Goal: Register for event/course

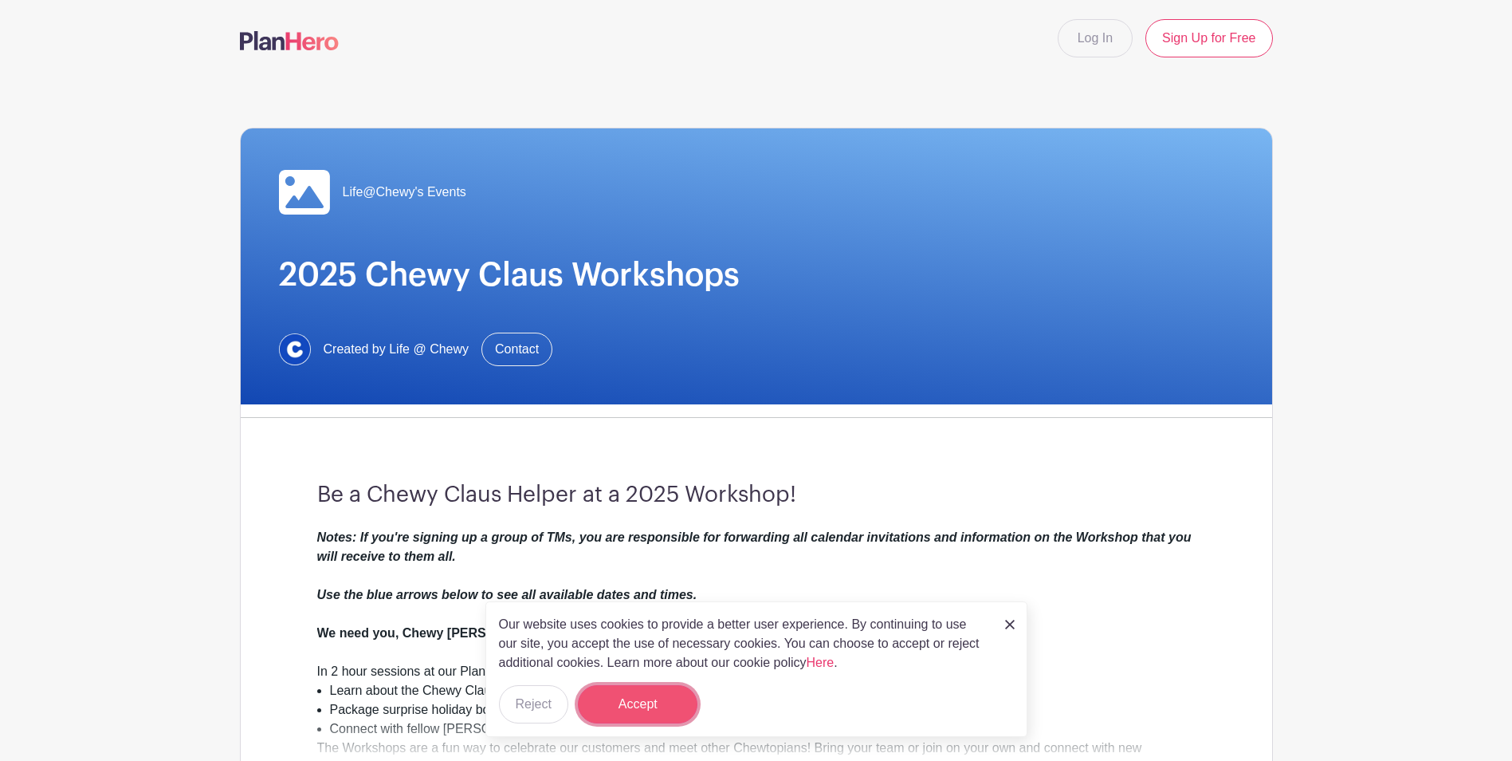
click at [652, 689] on button "Accept" at bounding box center [638, 704] width 120 height 38
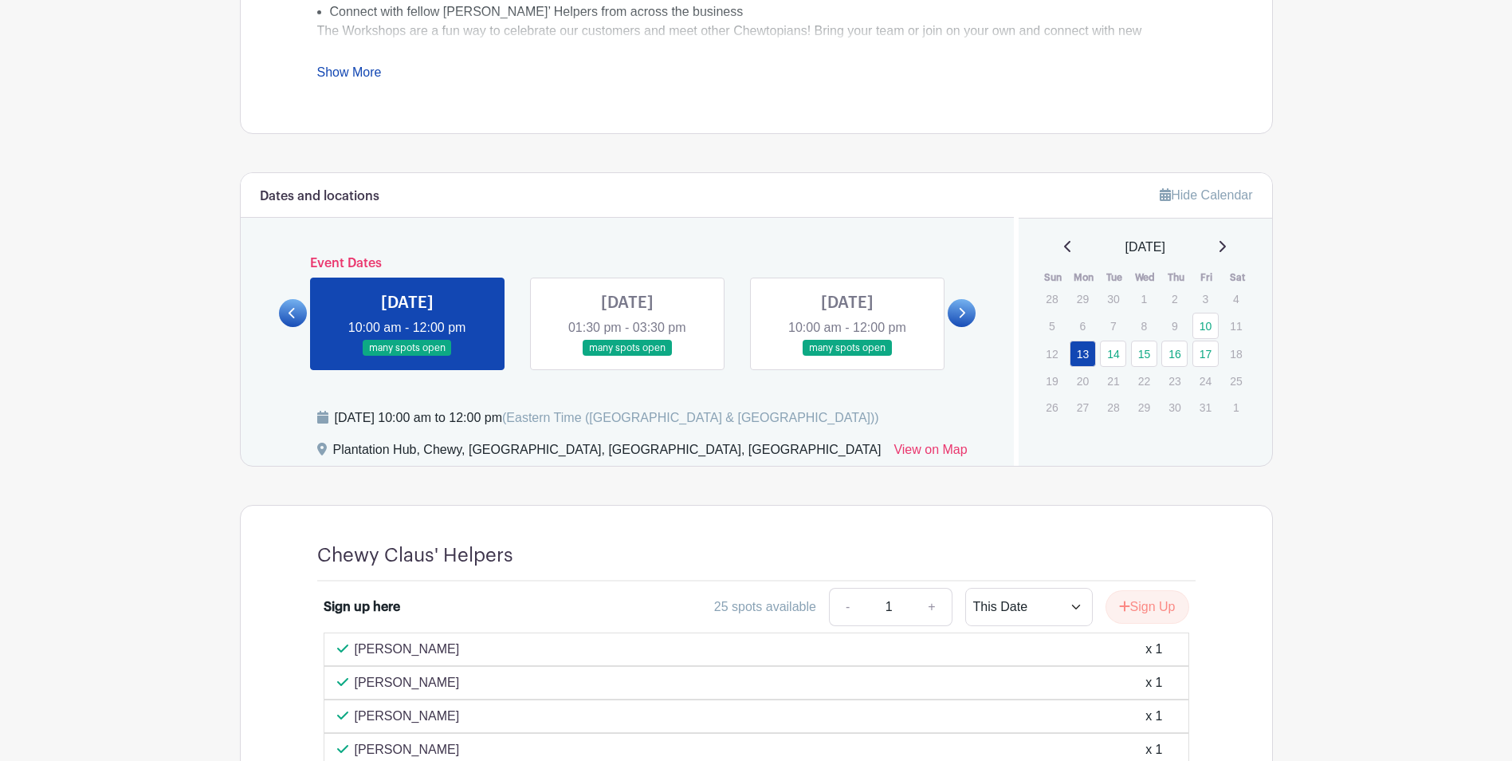
scroll to position [718, 0]
click at [512, 344] on div "[DATE] 10:00 am - 12:00 pm many spots open" at bounding box center [407, 323] width 220 height 92
click at [627, 356] on link at bounding box center [627, 356] width 0 height 0
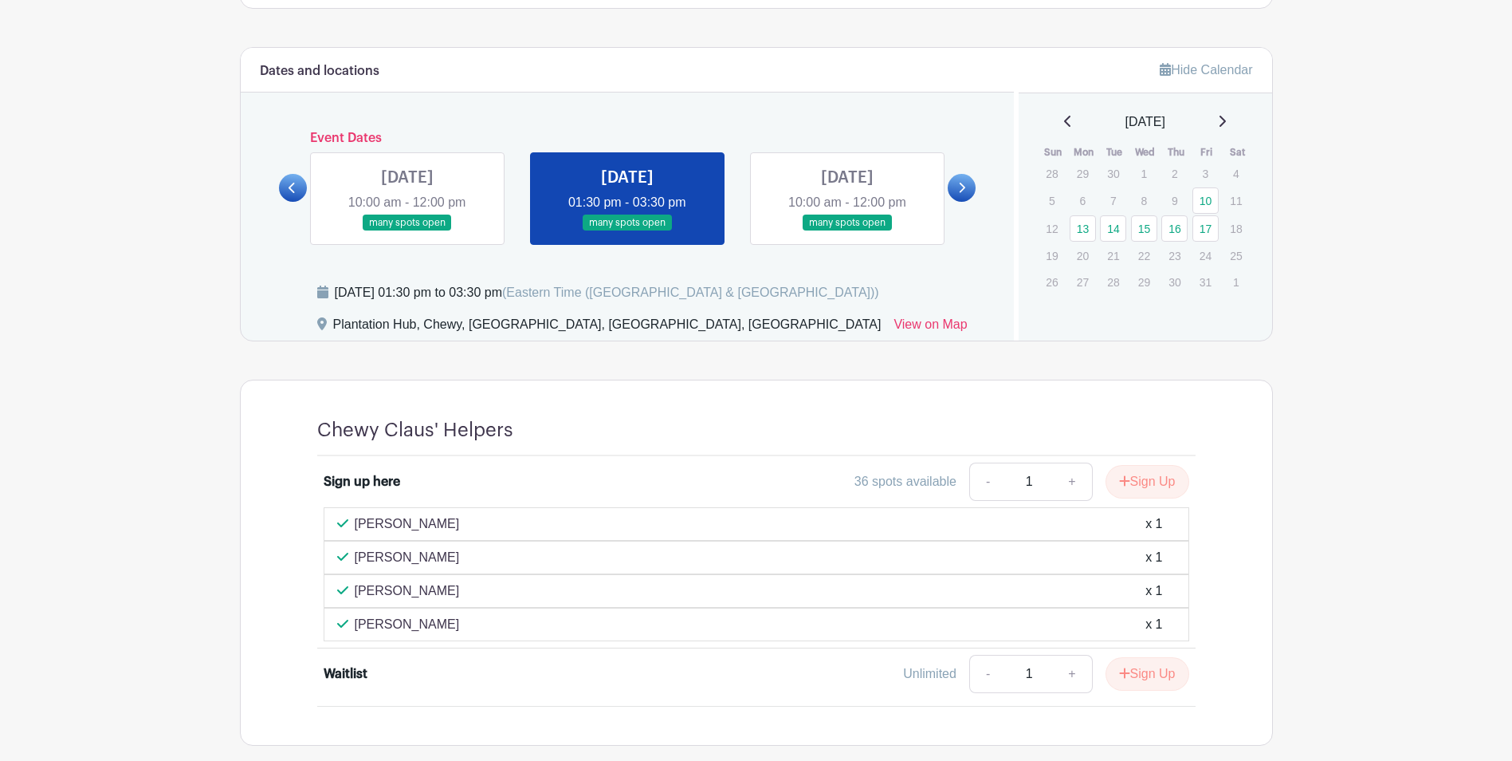
scroll to position [926, 0]
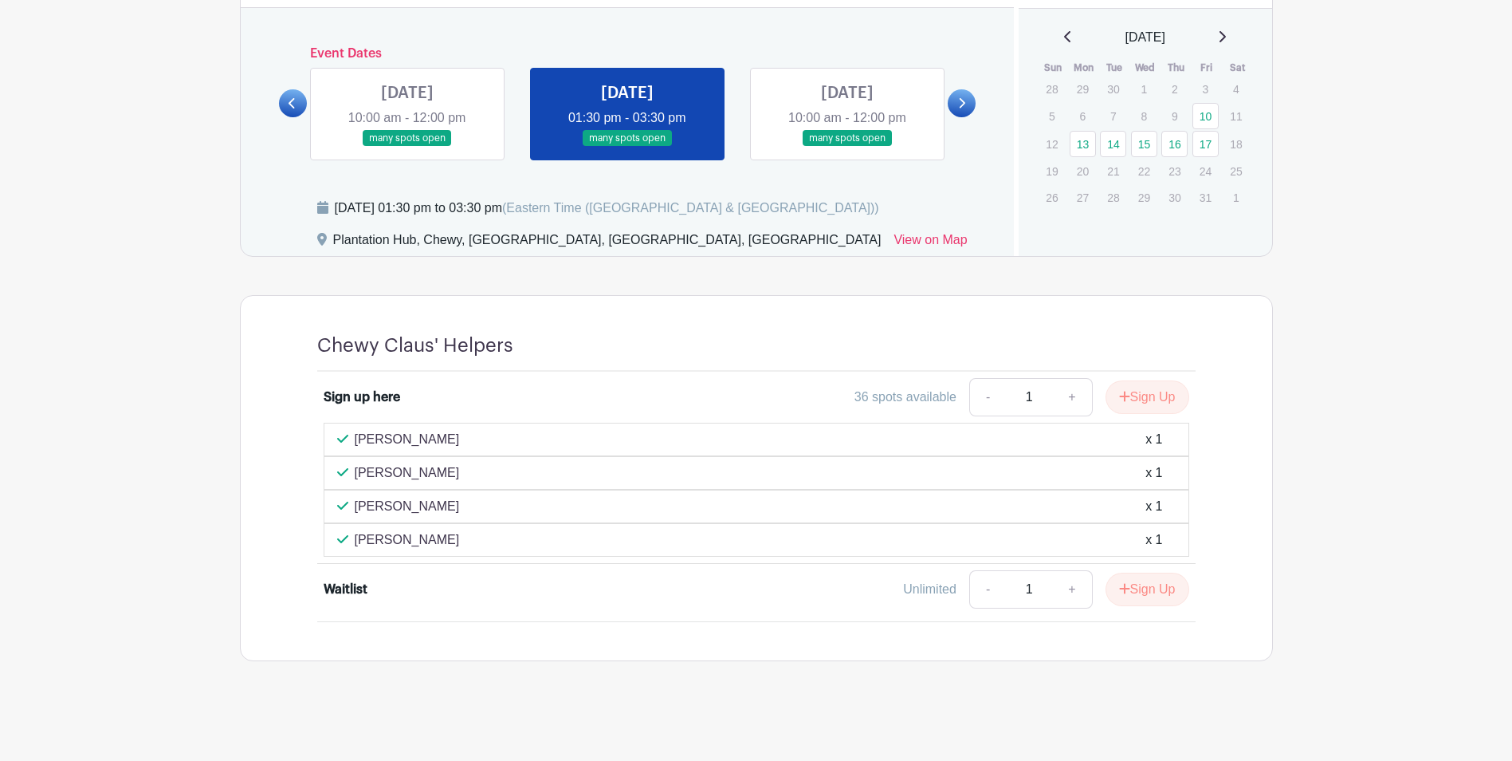
click at [847, 147] on link at bounding box center [847, 147] width 0 height 0
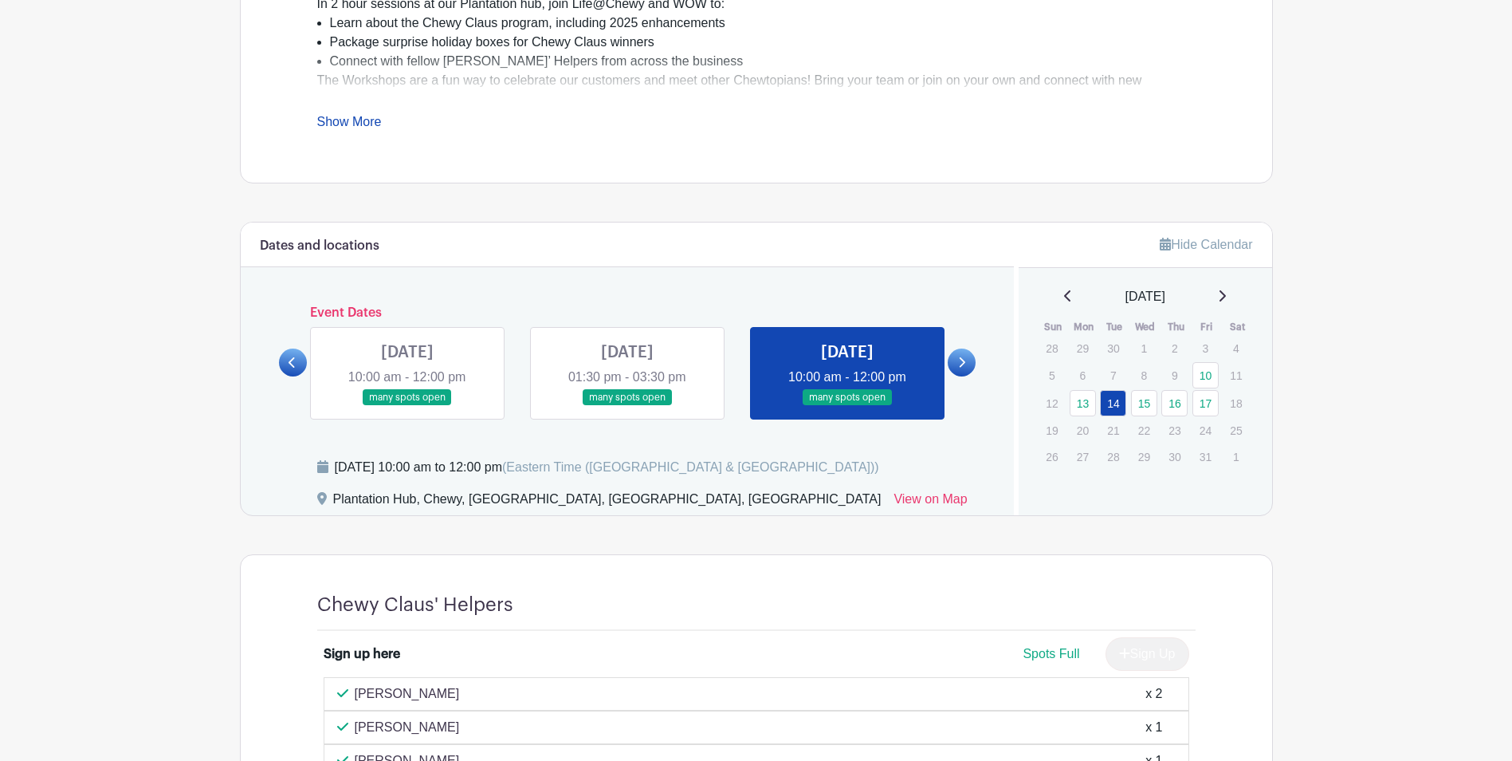
scroll to position [663, 0]
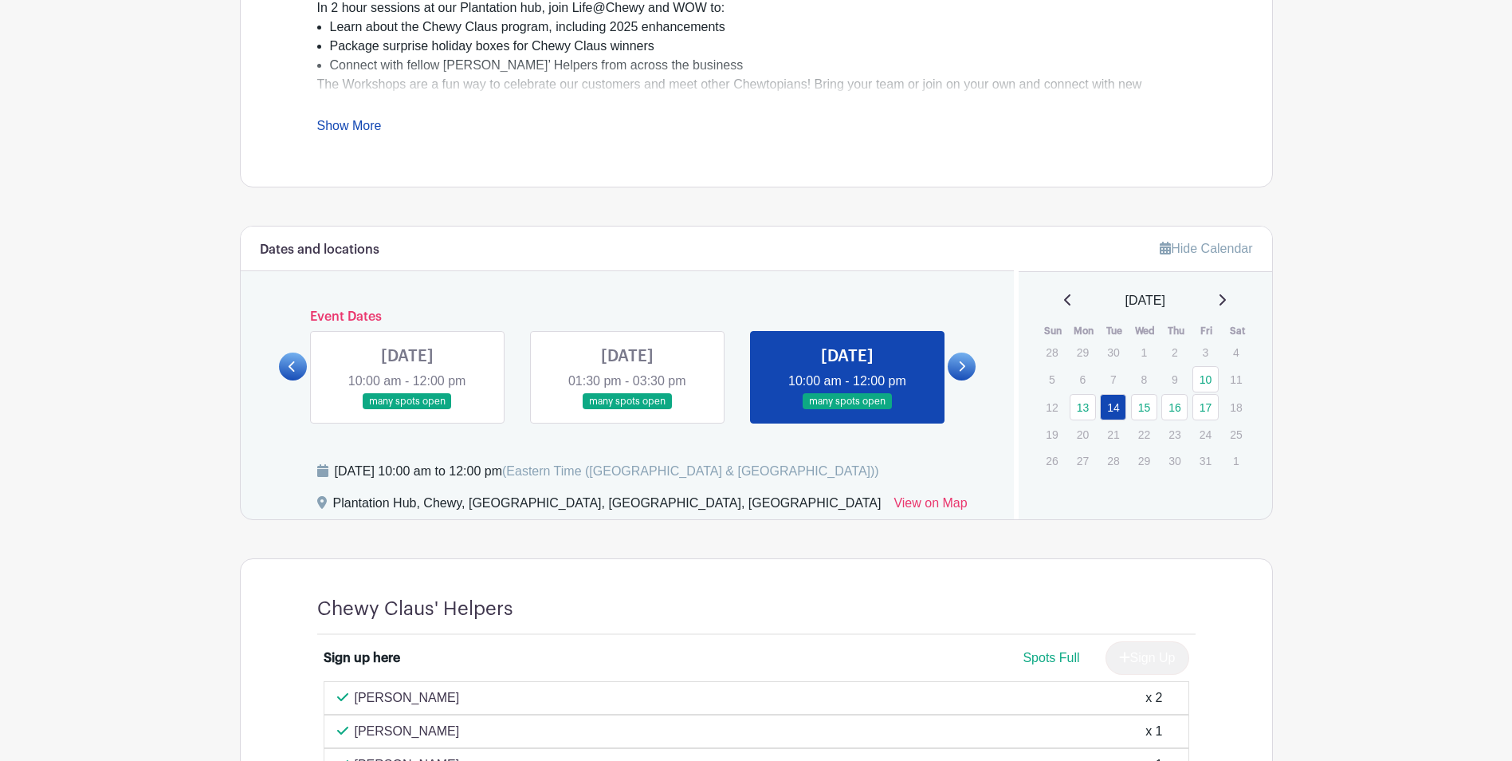
click at [979, 360] on div "Dates and locations Event Dates [DATE] 10:00 am - 12:00 pm many spots open [DAT…" at bounding box center [628, 372] width 774 height 293
click at [968, 364] on link at bounding box center [962, 366] width 28 height 28
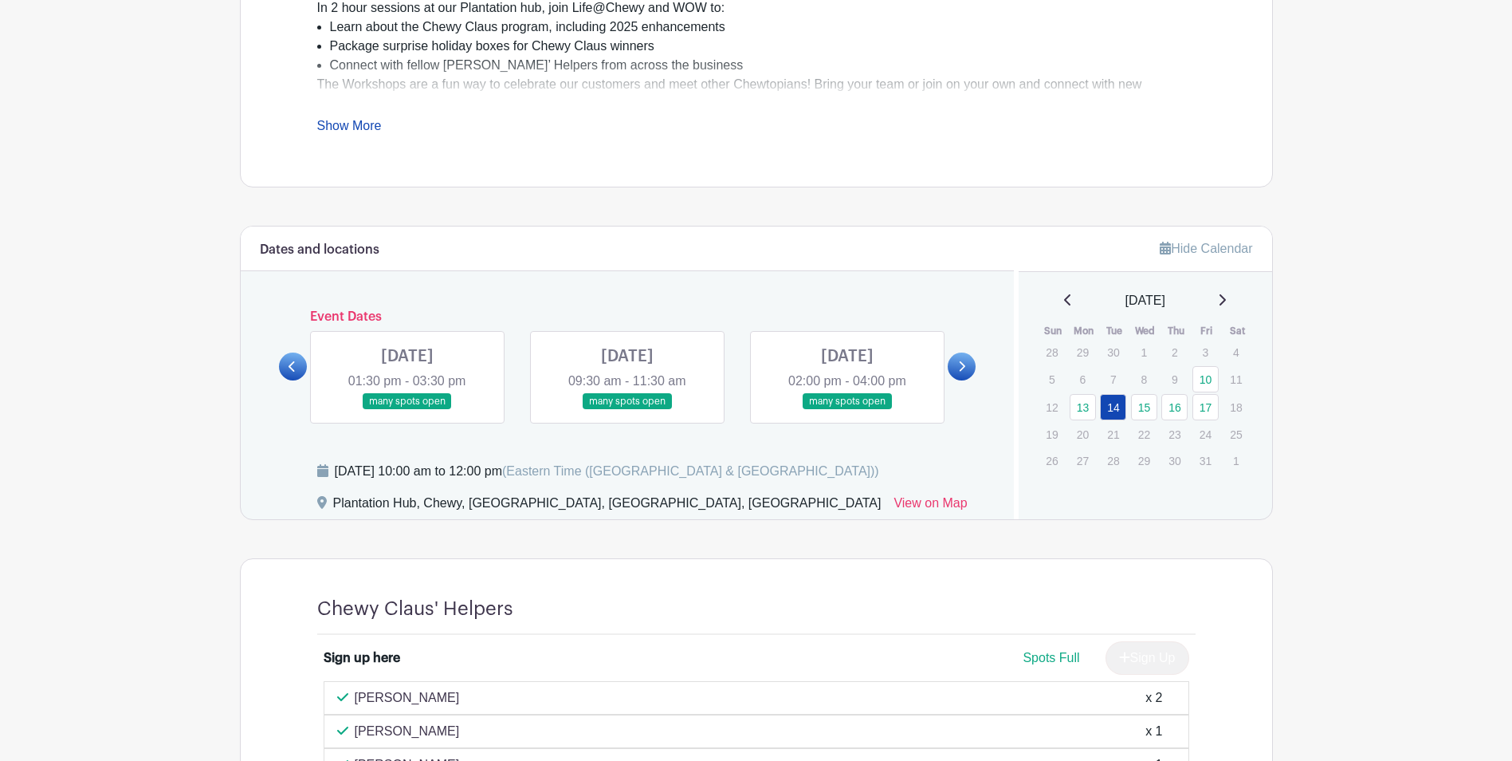
click at [407, 410] on link at bounding box center [407, 410] width 0 height 0
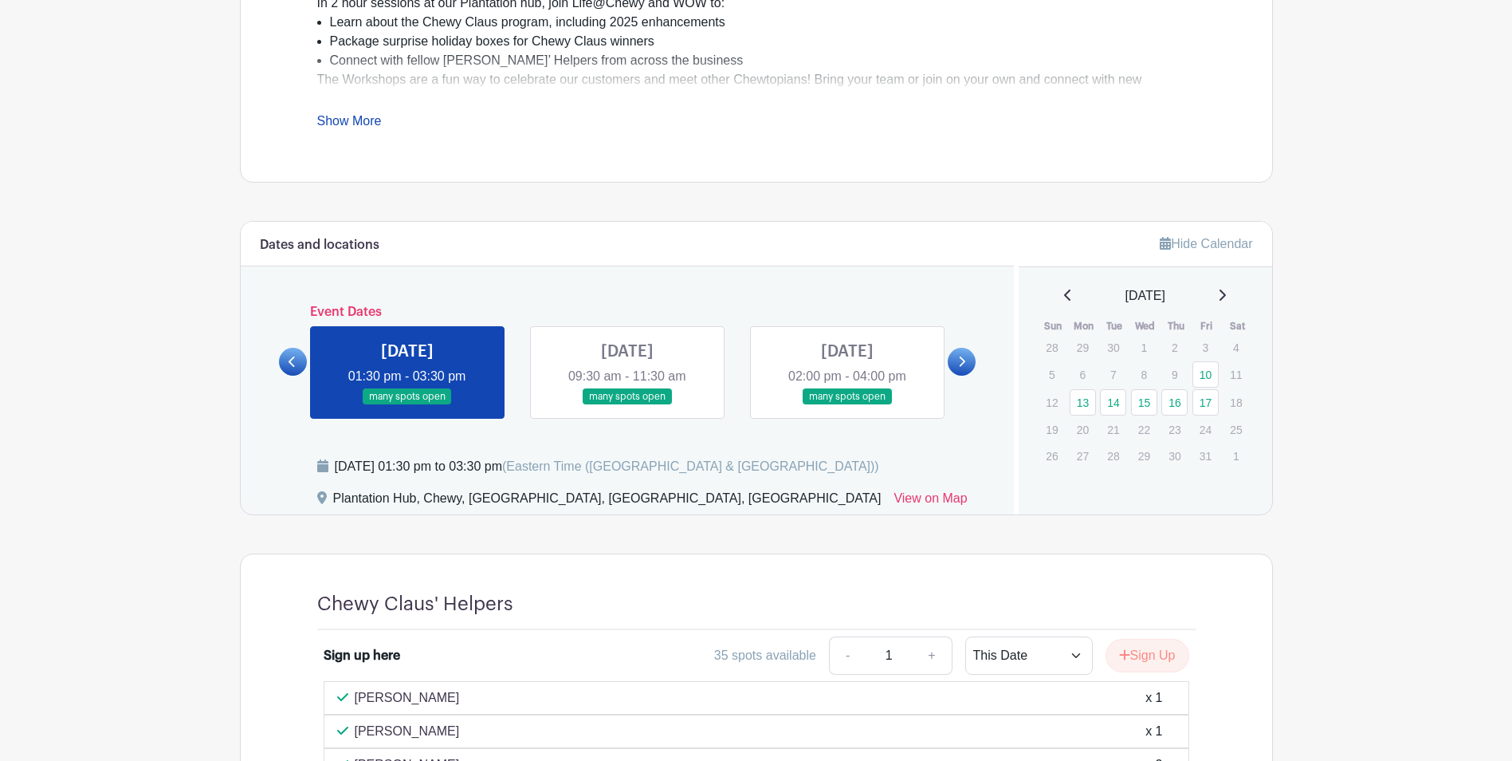
scroll to position [982, 0]
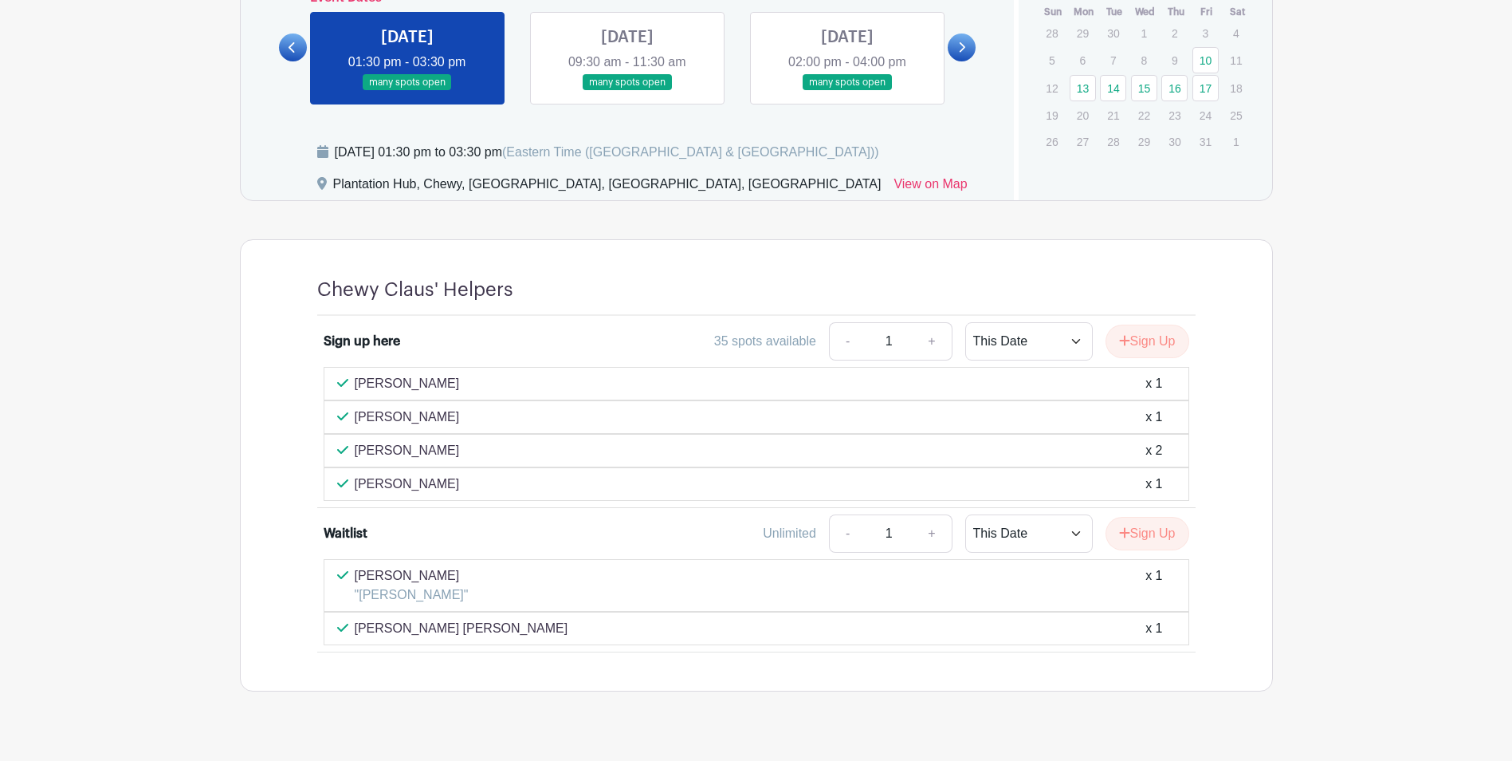
click at [627, 91] on link at bounding box center [627, 91] width 0 height 0
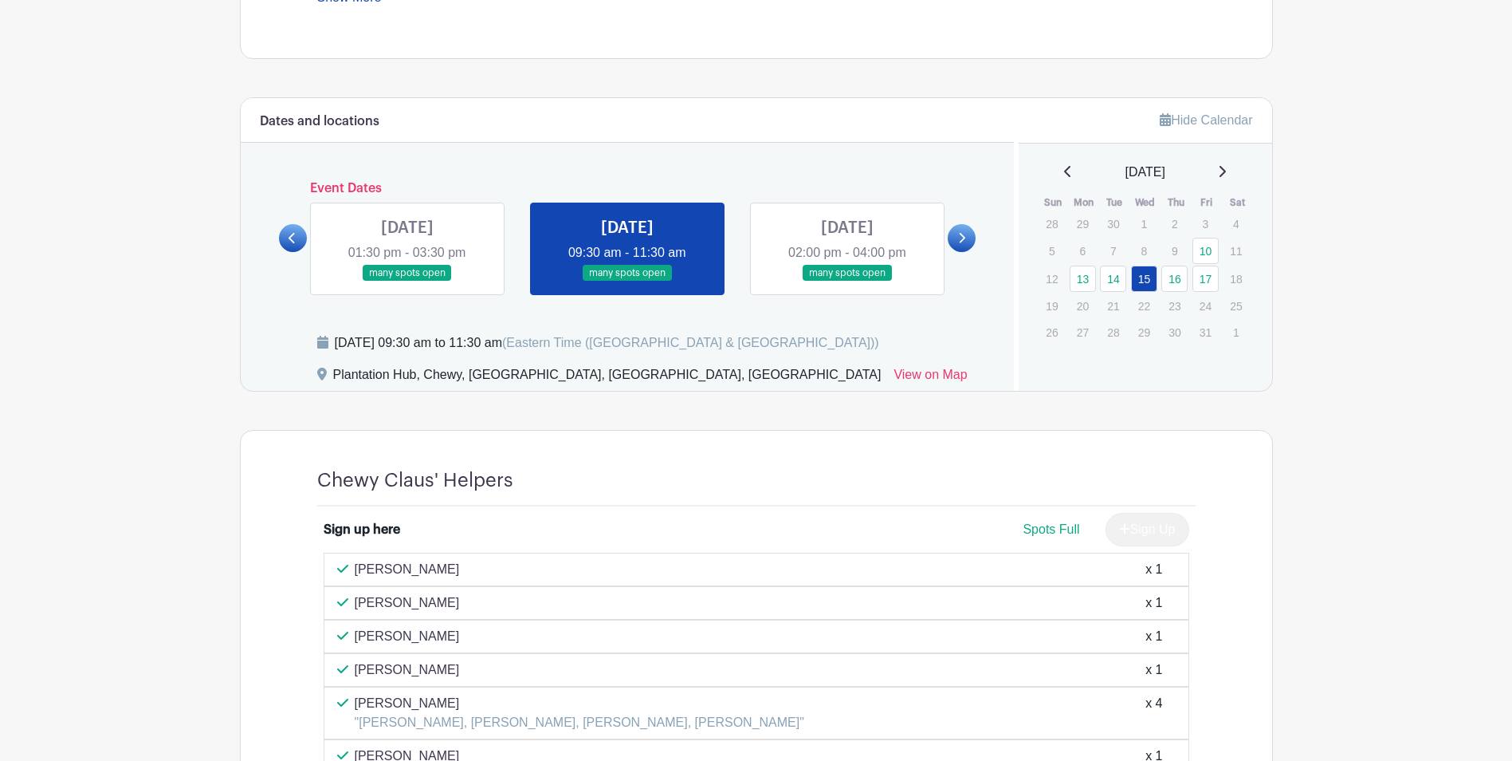
scroll to position [781, 0]
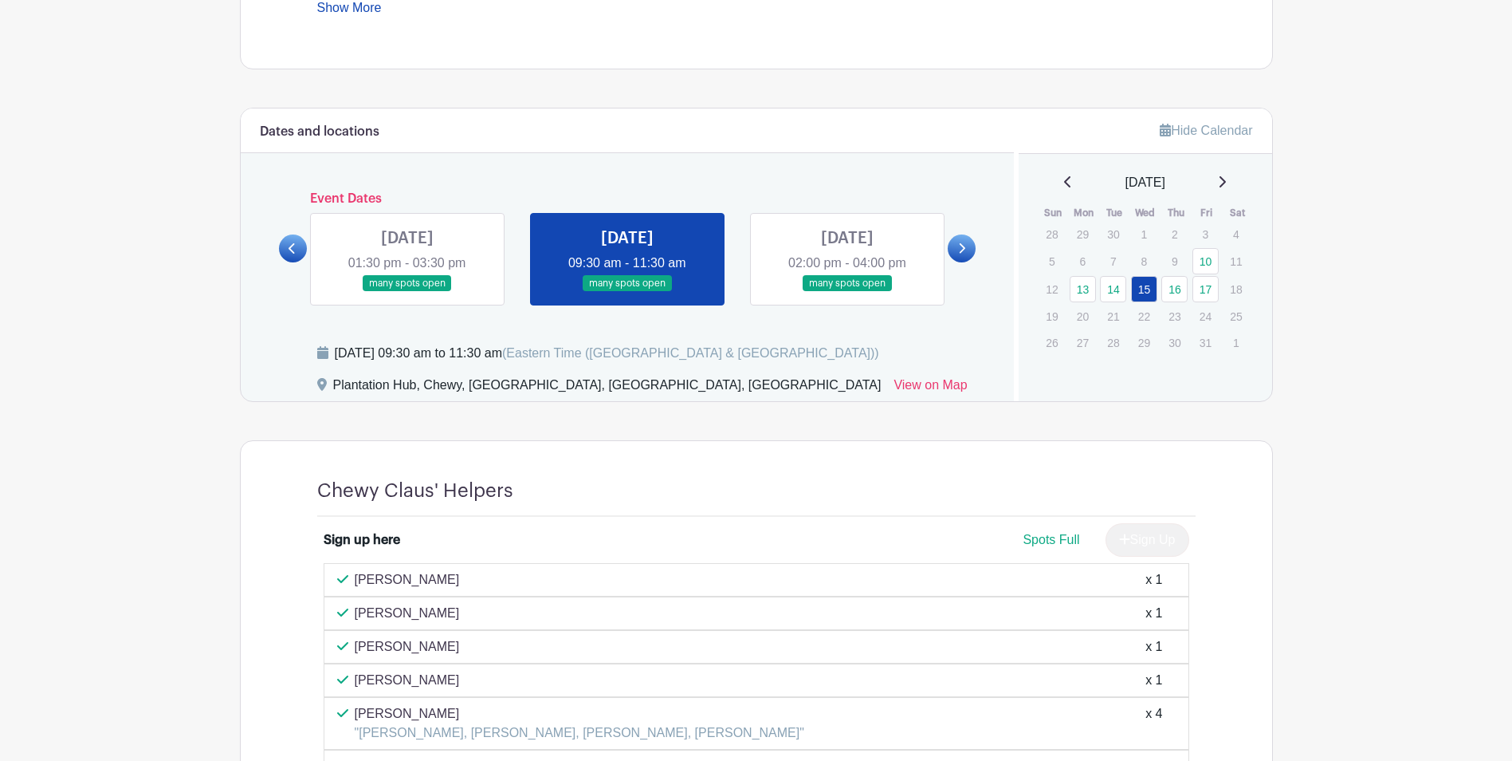
click at [847, 292] on link at bounding box center [847, 292] width 0 height 0
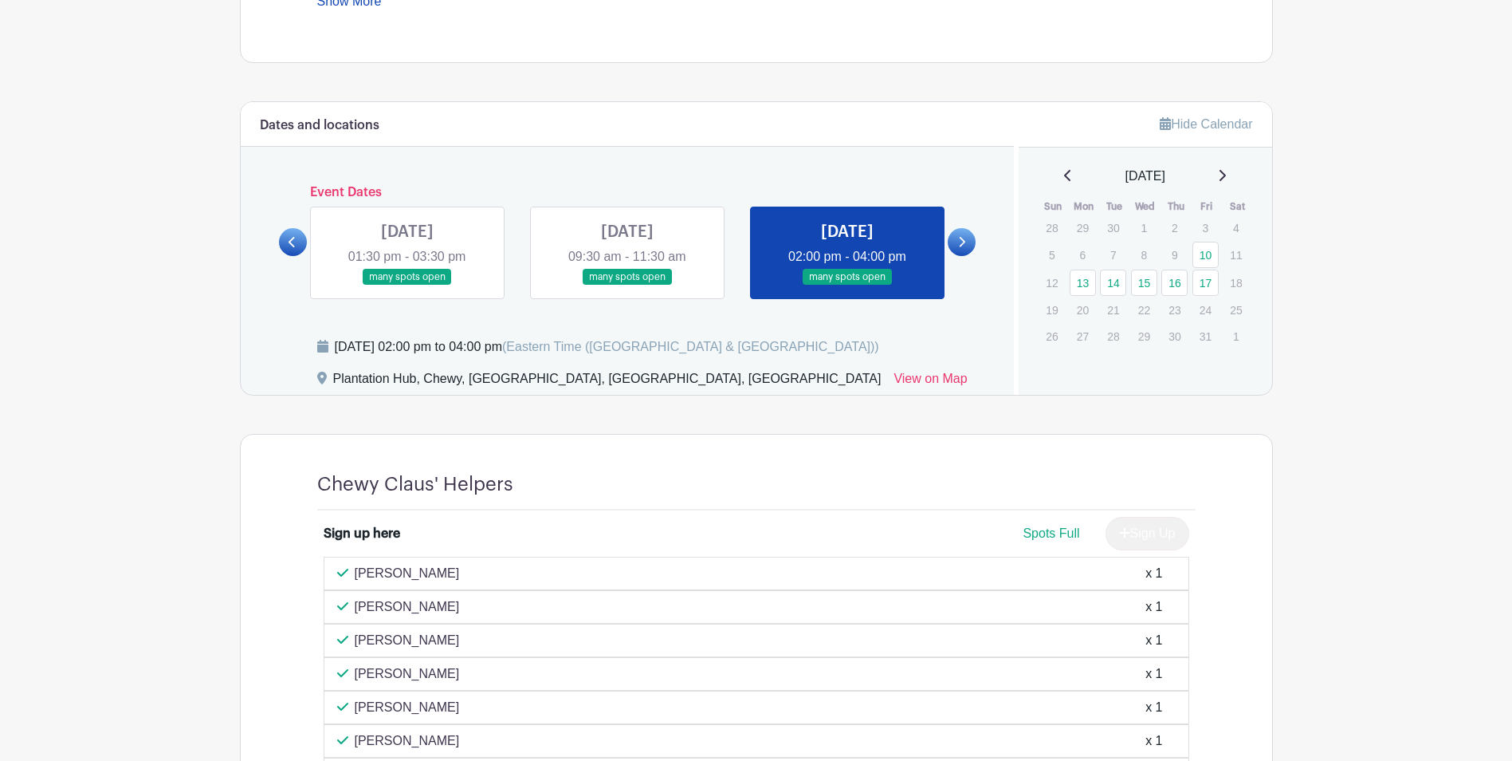
scroll to position [781, 0]
